Goal: Task Accomplishment & Management: Manage account settings

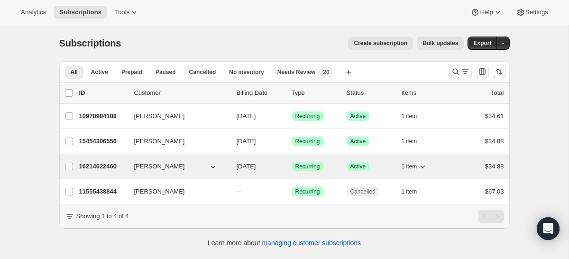
click at [88, 165] on p "16214622460" at bounding box center [102, 166] width 47 height 9
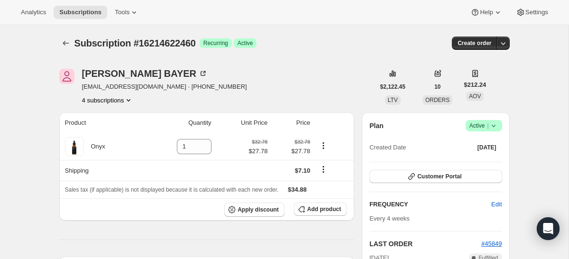
click at [490, 123] on icon at bounding box center [493, 125] width 9 height 9
click at [475, 157] on span "Cancel subscription" at bounding box center [481, 160] width 54 height 7
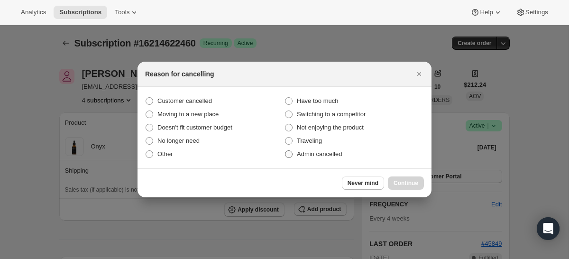
click at [307, 154] on span "Admin cancelled" at bounding box center [319, 153] width 45 height 7
click at [285, 151] on input "Admin cancelled" at bounding box center [285, 150] width 0 height 0
radio input "true"
click at [406, 183] on span "Continue" at bounding box center [405, 183] width 25 height 8
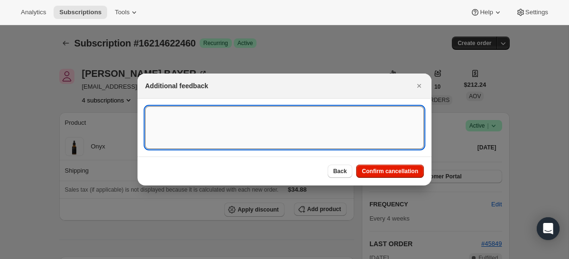
click at [365, 126] on textarea ":r31:" at bounding box center [284, 127] width 279 height 43
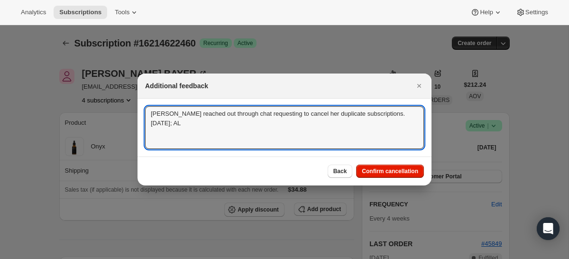
drag, startPoint x: 164, startPoint y: 125, endPoint x: 126, endPoint y: 82, distance: 56.8
type textarea "Jessica reached out through chat requesting to cancel her duplicate subscriptio…"
click at [409, 170] on span "Confirm cancellation" at bounding box center [390, 171] width 56 height 8
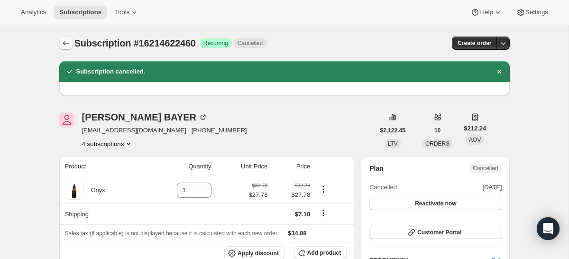
click at [66, 40] on icon "Subscriptions" at bounding box center [65, 42] width 9 height 9
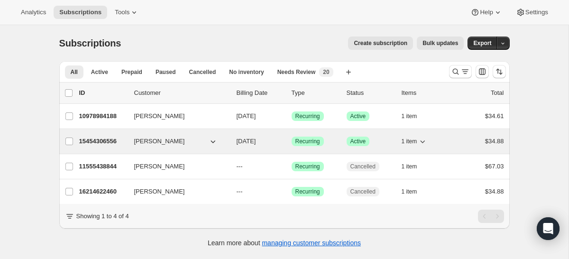
click at [94, 137] on p "15454306556" at bounding box center [102, 141] width 47 height 9
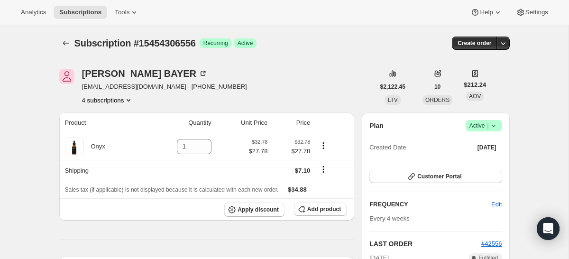
click at [487, 123] on span "|" at bounding box center [487, 126] width 1 height 8
click at [475, 159] on span "Cancel subscription" at bounding box center [481, 160] width 54 height 7
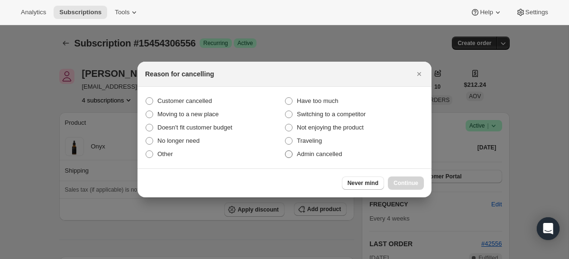
click at [305, 153] on span "Admin cancelled" at bounding box center [319, 153] width 45 height 7
click at [285, 151] on input "Admin cancelled" at bounding box center [285, 150] width 0 height 0
radio input "true"
click at [420, 185] on button "Continue" at bounding box center [406, 182] width 36 height 13
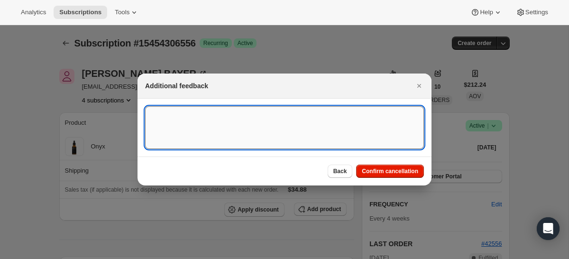
click at [312, 126] on textarea ":r9o:" at bounding box center [284, 127] width 279 height 43
paste textarea "Jessica reached out through chat requesting to cancel her duplicate subscriptio…"
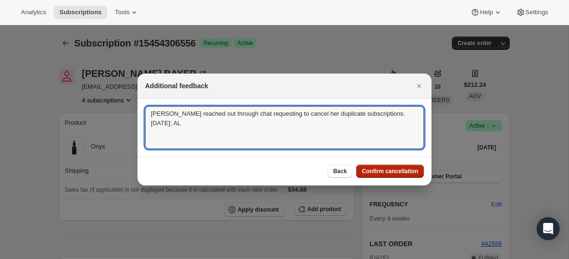
type textarea "Jessica reached out through chat requesting to cancel her duplicate subscriptio…"
click at [400, 175] on button "Confirm cancellation" at bounding box center [390, 170] width 68 height 13
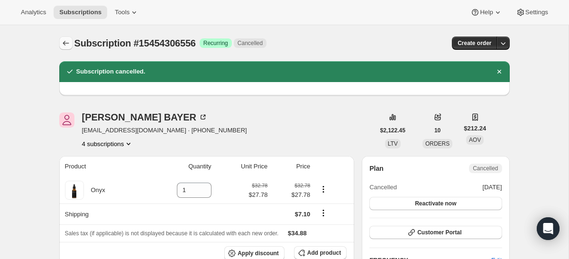
click at [64, 43] on icon "Subscriptions" at bounding box center [65, 42] width 9 height 9
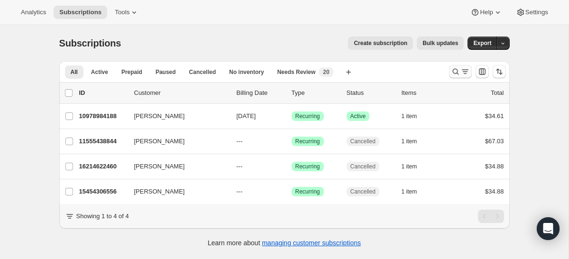
click at [465, 69] on icon "Search and filter results" at bounding box center [464, 71] width 9 height 9
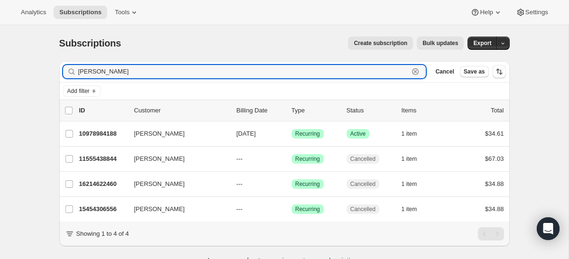
drag, startPoint x: 315, startPoint y: 73, endPoint x: 52, endPoint y: 64, distance: 263.2
click at [54, 64] on div "Filter subscribers jessica bayer Clear Cancel Save as Add filter 0 selected Upd…" at bounding box center [281, 164] width 458 height 221
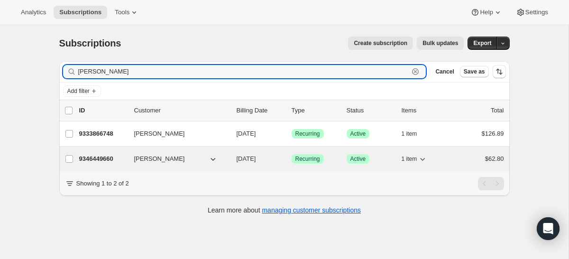
type input "anne tanner"
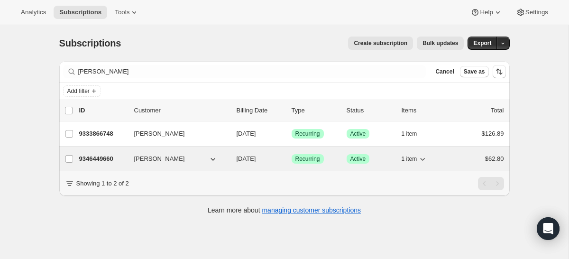
click at [105, 157] on p "9346449660" at bounding box center [102, 158] width 47 height 9
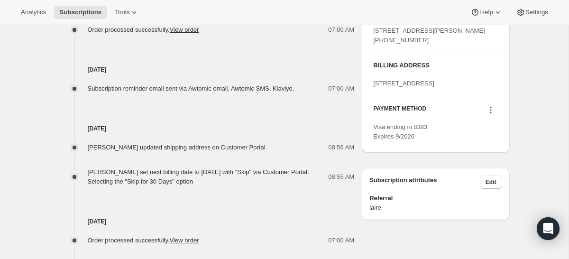
scroll to position [433, 0]
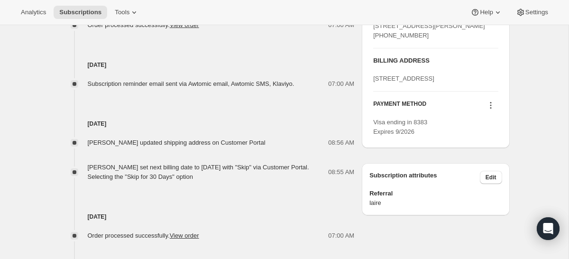
click at [490, 110] on icon at bounding box center [490, 104] width 9 height 9
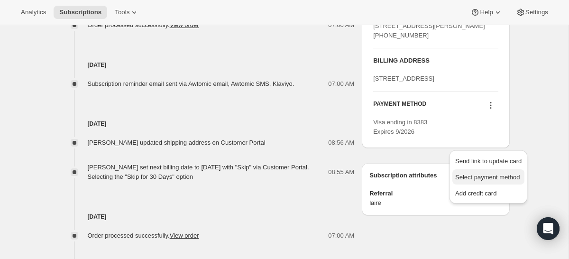
click at [483, 175] on span "Select payment method" at bounding box center [487, 177] width 65 height 7
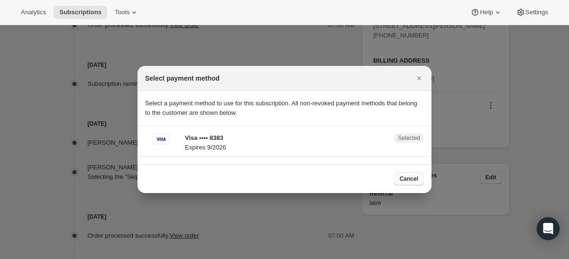
click at [407, 179] on span "Cancel" at bounding box center [409, 179] width 18 height 8
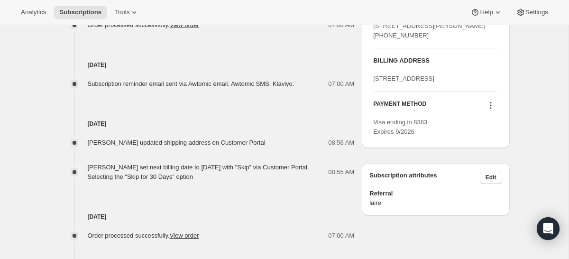
click at [488, 110] on icon at bounding box center [490, 104] width 9 height 9
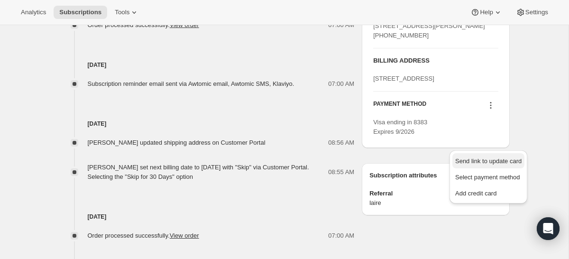
click at [480, 159] on span "Send link to update card" at bounding box center [488, 160] width 66 height 7
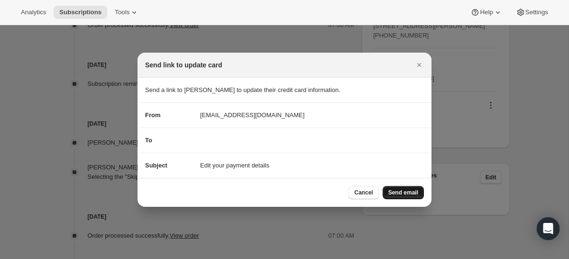
click at [414, 194] on span "Send email" at bounding box center [403, 193] width 30 height 8
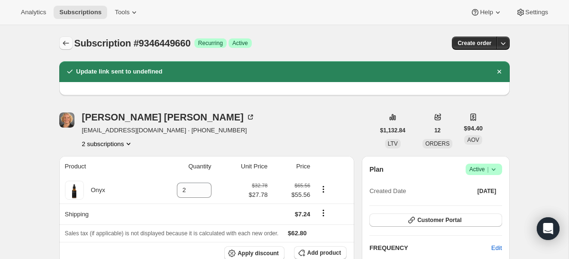
click at [65, 38] on icon "Subscriptions" at bounding box center [65, 42] width 9 height 9
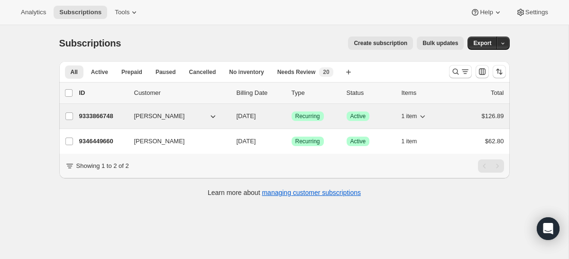
click at [94, 116] on p "9333866748" at bounding box center [102, 115] width 47 height 9
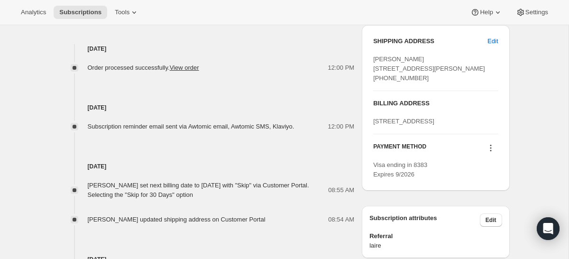
scroll to position [393, 0]
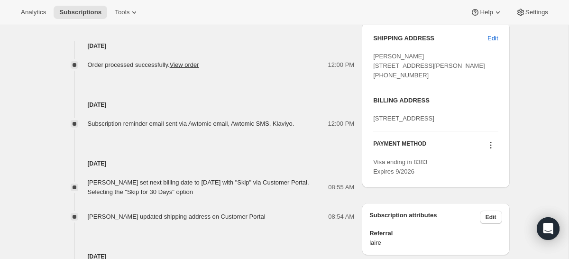
click at [488, 150] on icon at bounding box center [490, 144] width 9 height 9
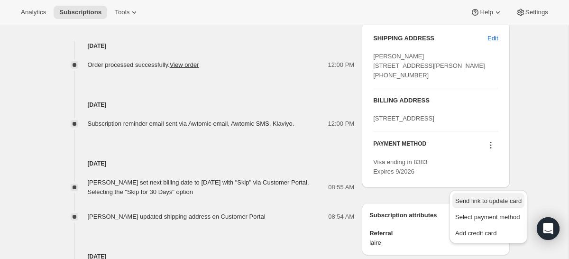
click at [487, 201] on span "Send link to update card" at bounding box center [488, 200] width 66 height 7
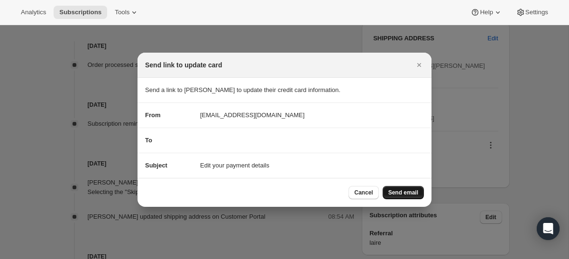
click at [402, 193] on span "Send email" at bounding box center [403, 193] width 30 height 8
